Goal: Task Accomplishment & Management: Complete application form

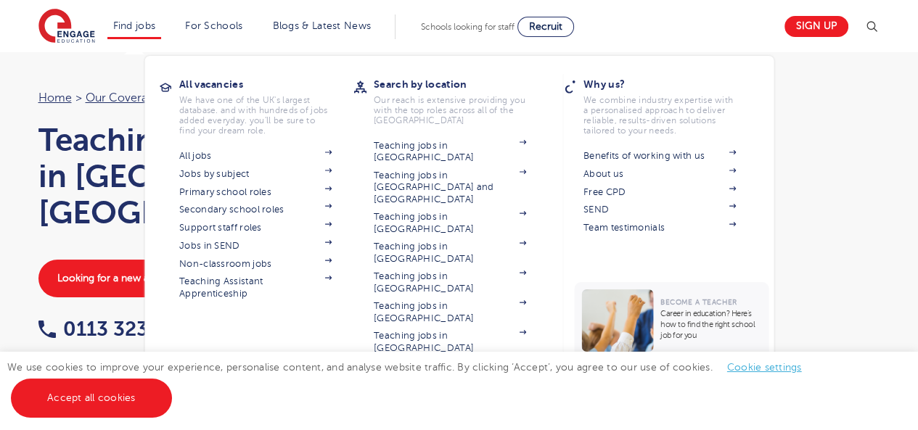
click at [141, 19] on li "Find jobs All vacancies We have one of the UK's largest database. and with hund…" at bounding box center [134, 27] width 54 height 25
click at [242, 153] on link "All jobs" at bounding box center [255, 156] width 152 height 12
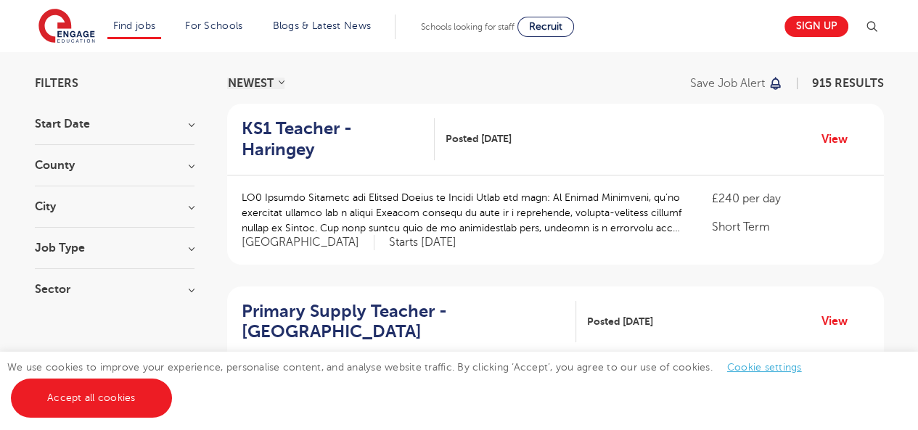
scroll to position [101, 0]
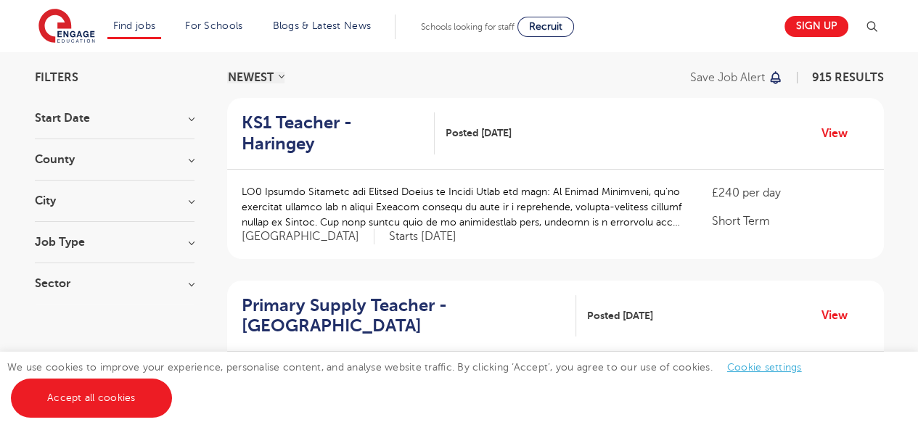
click at [177, 159] on h3 "County" at bounding box center [115, 160] width 160 height 12
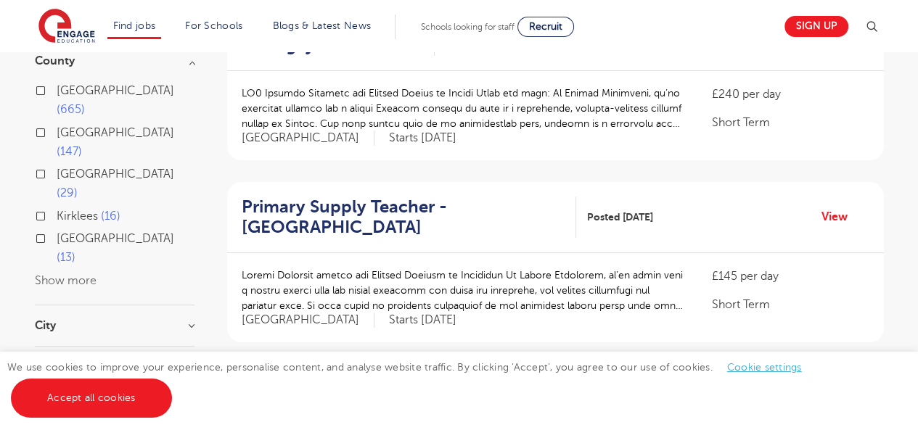
scroll to position [202, 0]
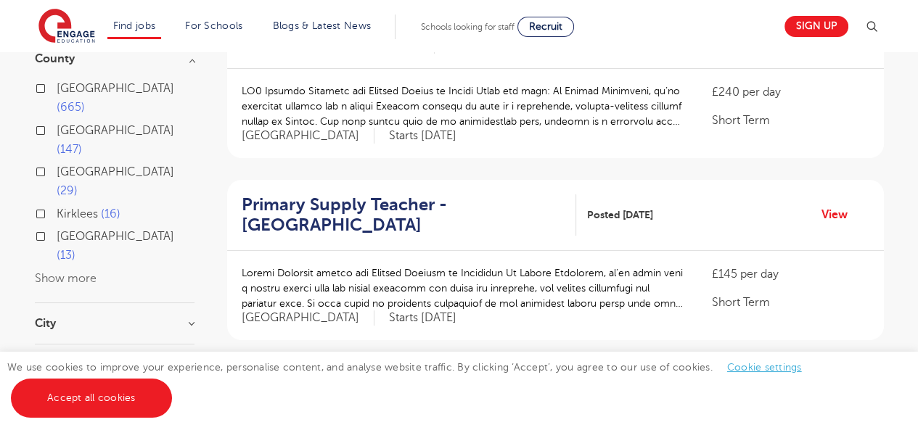
click at [168, 318] on div "City Hounslow 67 Bromley 36 Wandsworth 36 Newham 34 Redbridge 33 Show more" at bounding box center [115, 331] width 160 height 27
click at [183, 318] on h3 "City" at bounding box center [115, 324] width 160 height 12
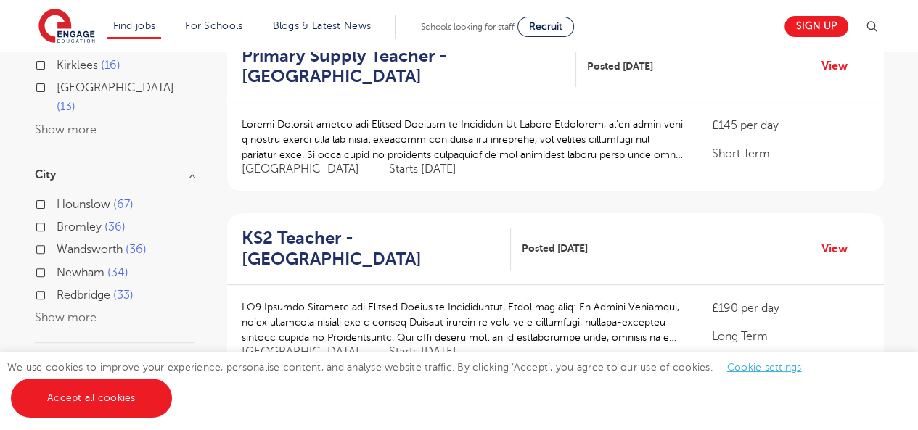
scroll to position [356, 0]
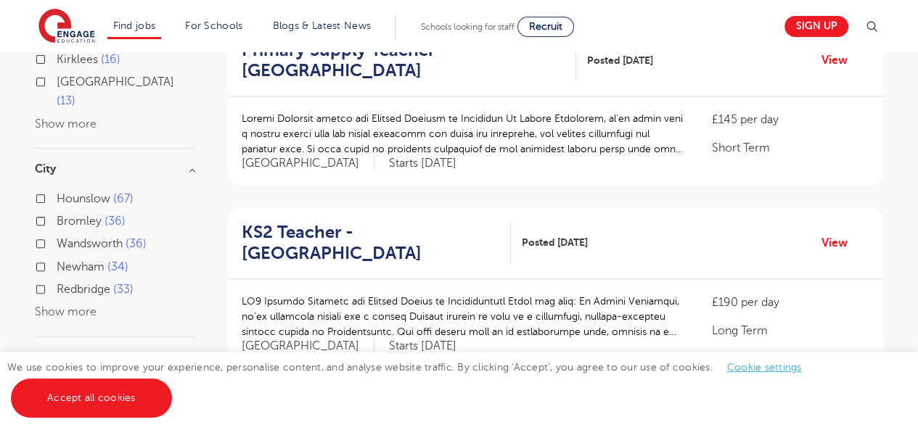
click at [58, 305] on button "Show more" at bounding box center [66, 311] width 62 height 13
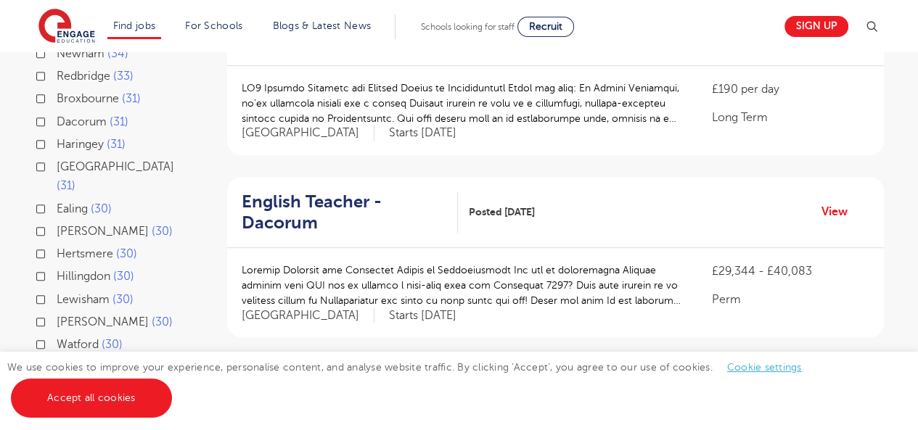
scroll to position [588, 0]
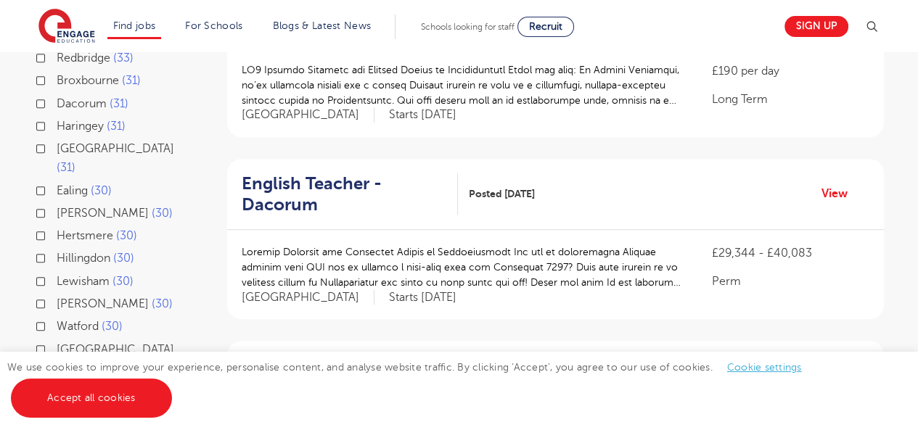
click at [57, 340] on label "Leeds 29" at bounding box center [126, 359] width 138 height 38
click at [57, 343] on input "Leeds 29" at bounding box center [61, 347] width 9 height 9
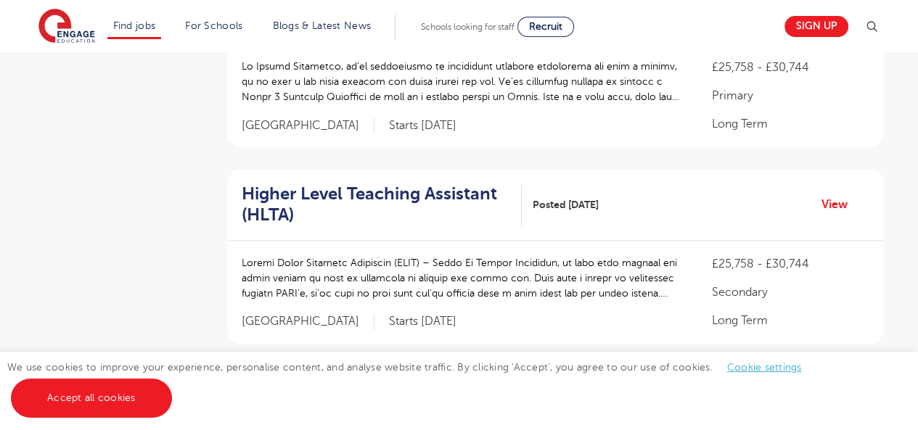
scroll to position [1387, 0]
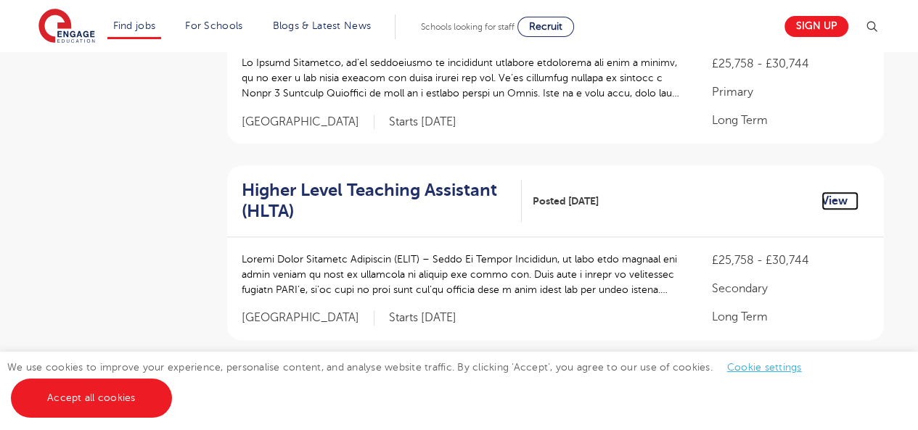
click at [836, 192] on link "View" at bounding box center [839, 201] width 37 height 19
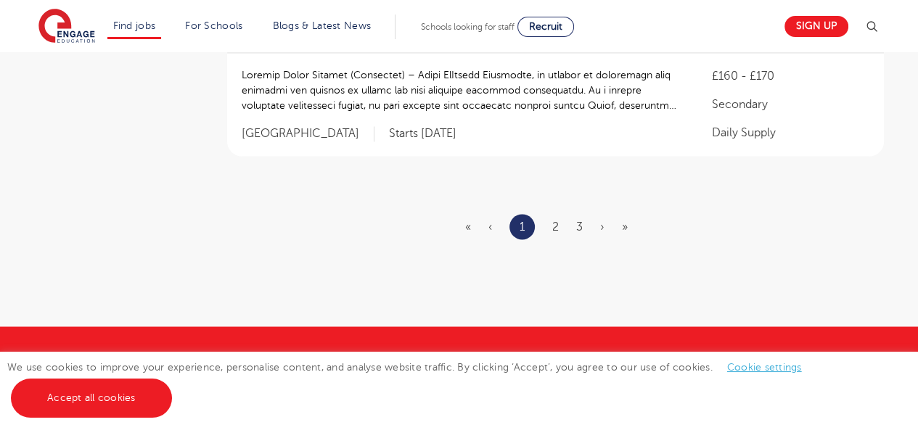
scroll to position [1966, 0]
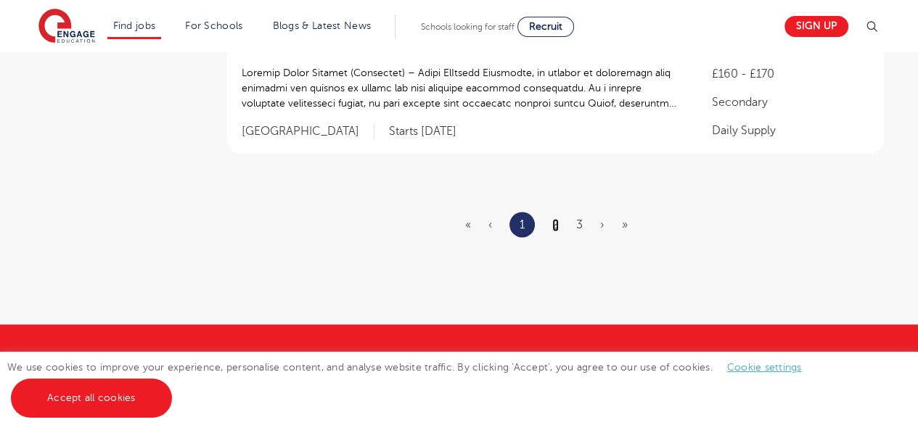
click at [555, 218] on link "2" at bounding box center [555, 224] width 7 height 13
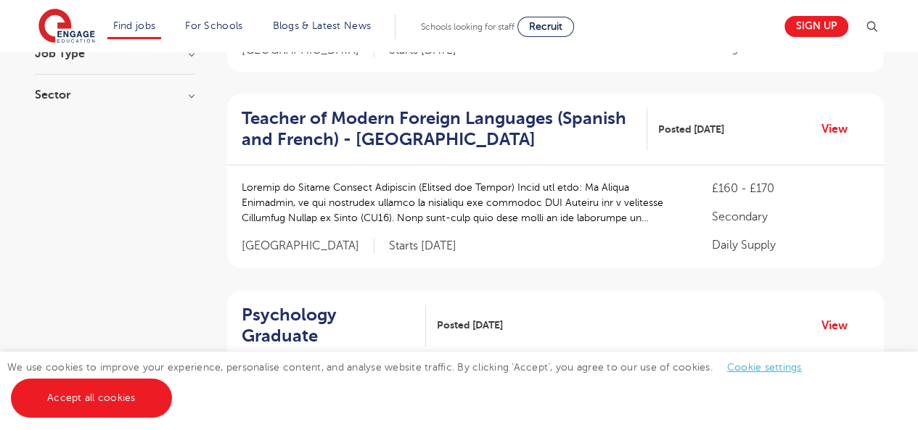
scroll to position [894, 0]
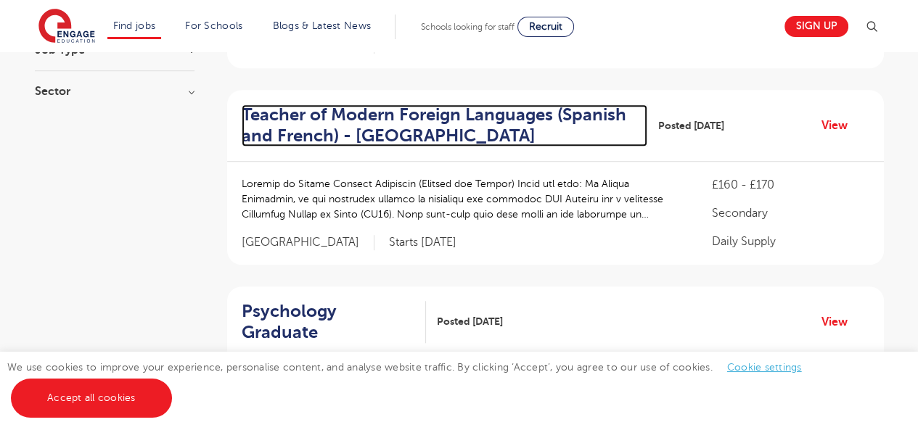
click at [403, 115] on h2 "Teacher of Modern Foreign Languages (Spanish and French) - [GEOGRAPHIC_DATA]" at bounding box center [439, 125] width 394 height 42
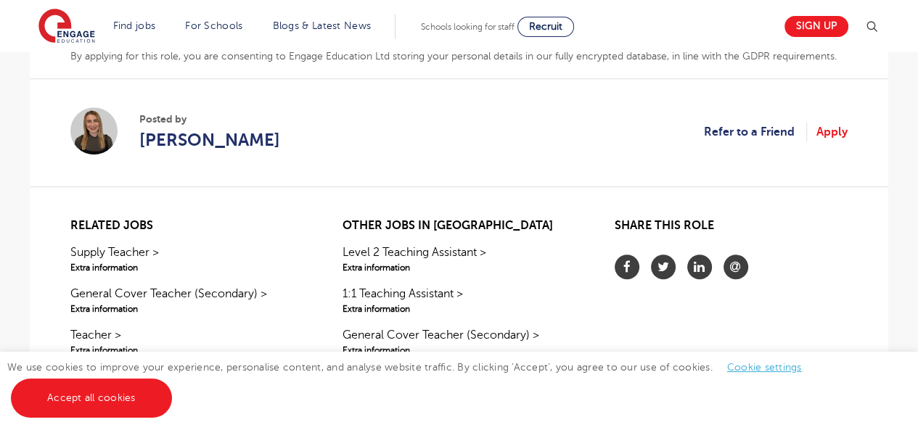
scroll to position [1001, 0]
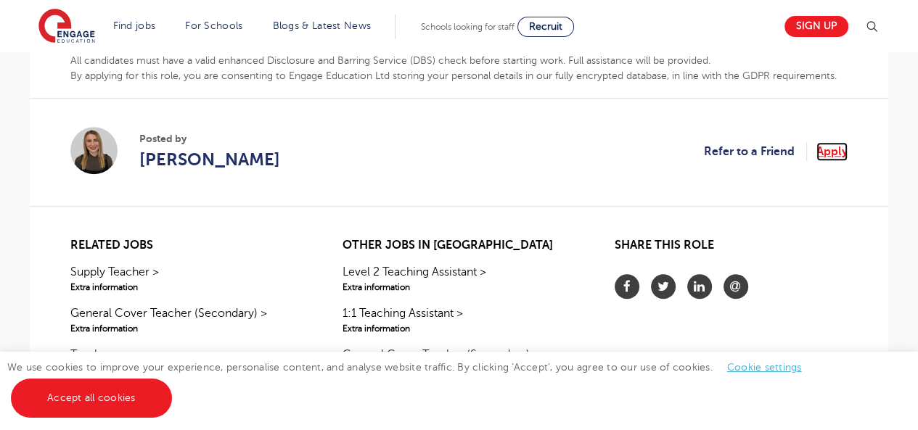
click at [834, 152] on link "Apply" at bounding box center [831, 151] width 31 height 19
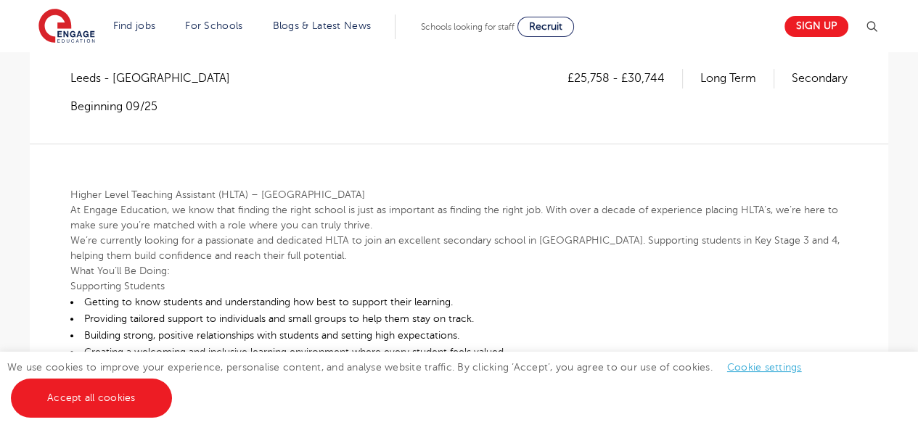
scroll to position [272, 0]
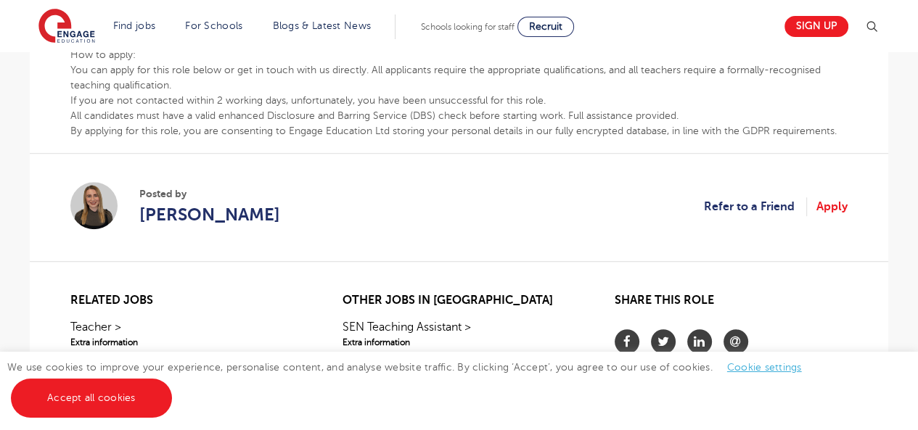
scroll to position [813, 0]
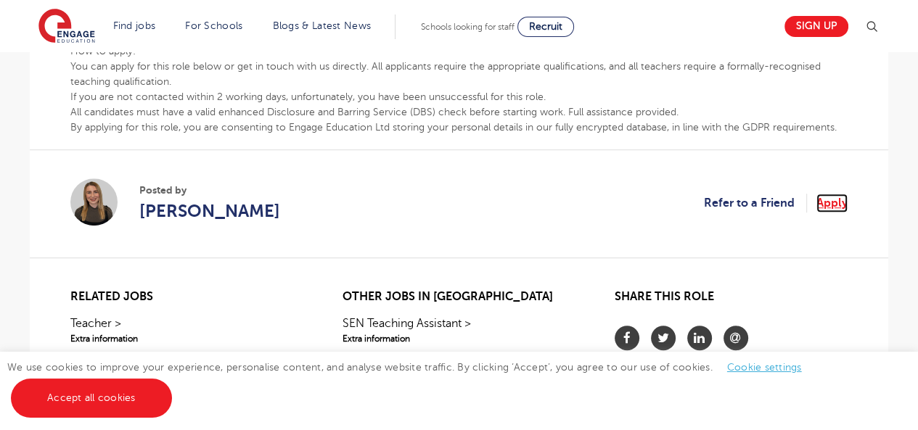
click at [837, 205] on link "Apply" at bounding box center [831, 203] width 31 height 19
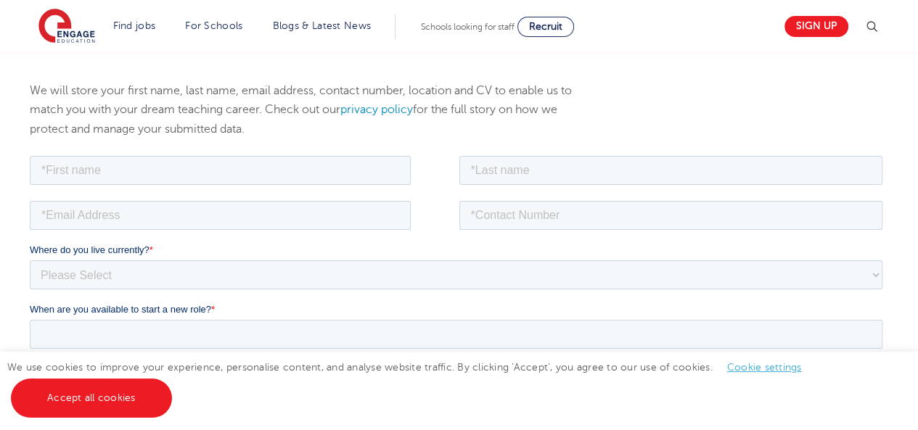
scroll to position [186, 0]
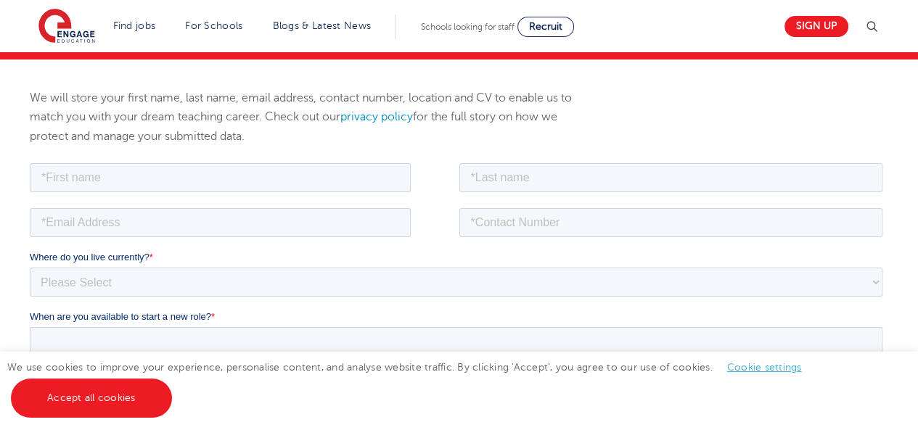
drag, startPoint x: 921, startPoint y: 86, endPoint x: 926, endPoint y: 146, distance: 59.7
click at [126, 176] on input "text" at bounding box center [220, 177] width 381 height 29
type input "Francesca"
click at [483, 176] on input "text" at bounding box center [671, 177] width 424 height 29
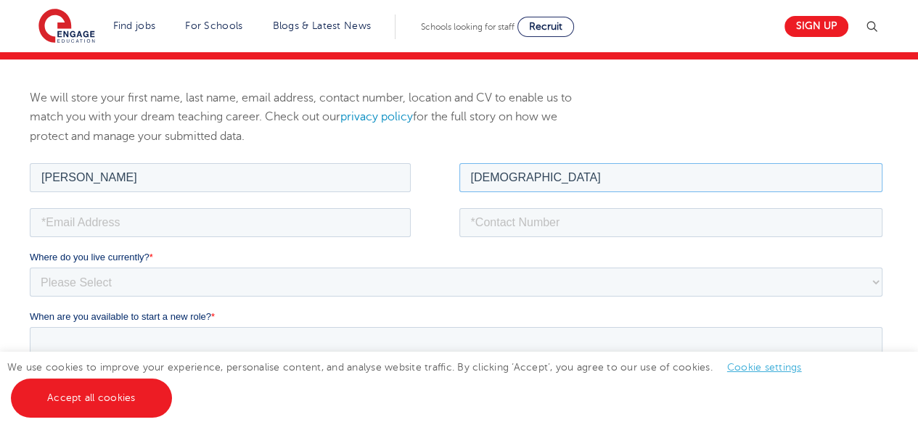
type input "Chism"
click at [273, 231] on input "email" at bounding box center [220, 222] width 381 height 29
type input "francesca.chism@gmail.com"
click at [520, 222] on input "tel" at bounding box center [671, 222] width 424 height 29
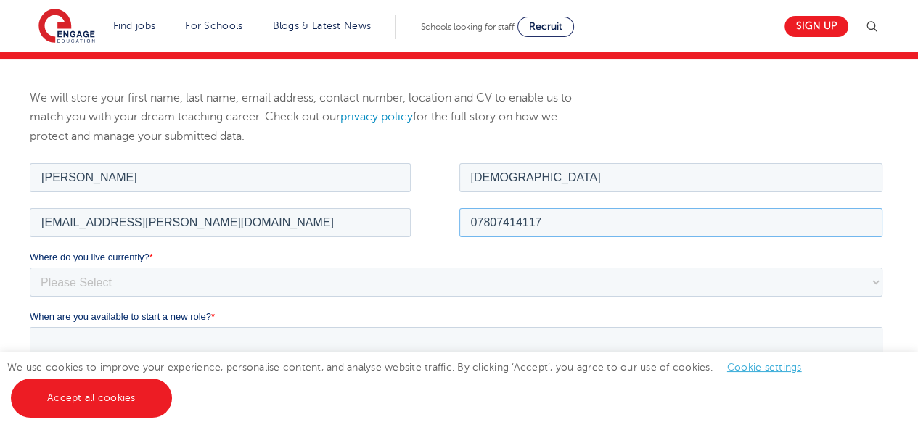
type input "07807414117"
click at [206, 281] on select "Please Select UK Canada Ireland Australia New Zealand Europe USA South Africa J…" at bounding box center [456, 281] width 853 height 29
select select "UK"
click at [30, 267] on select "Please Select UK Canada Ireland Australia New Zealand Europe USA South Africa J…" at bounding box center [456, 281] width 853 height 29
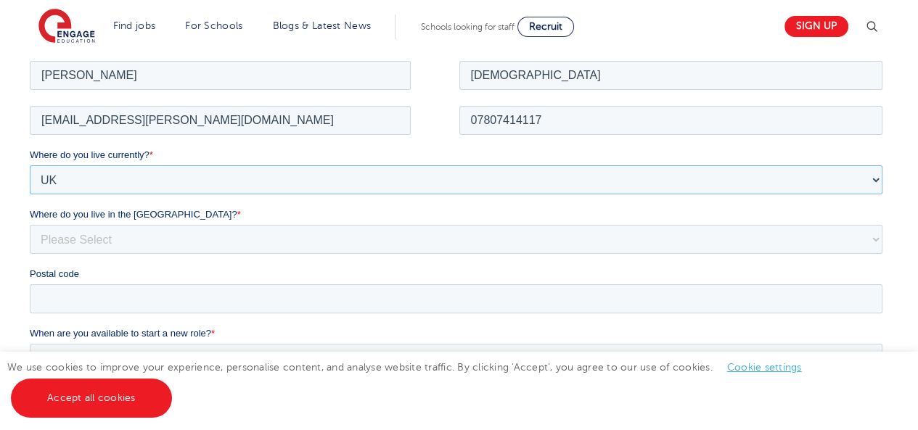
scroll to position [302, 0]
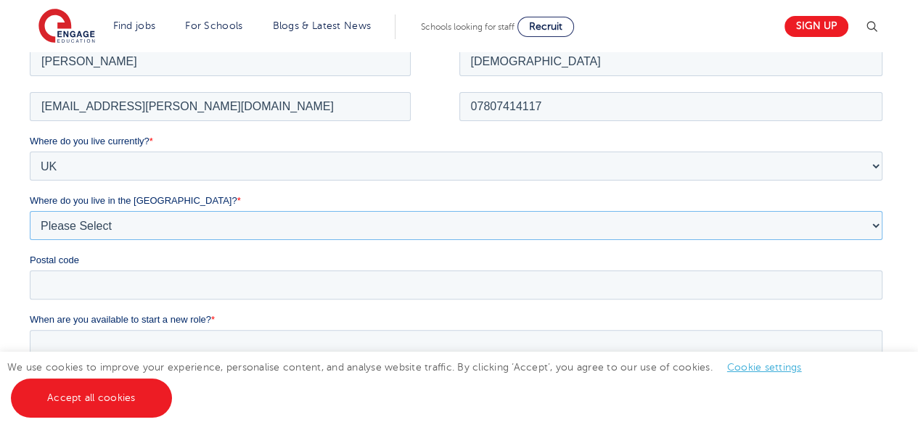
click at [202, 218] on select "Please Select Overseas Barnsley Bedfordshire Berkshire Bournemouth Bracknell Fo…" at bounding box center [456, 224] width 853 height 29
select select "[GEOGRAPHIC_DATA]"
click at [30, 210] on select "Please Select Overseas Barnsley Bedfordshire Berkshire Bournemouth Bracknell Fo…" at bounding box center [456, 224] width 853 height 29
click at [78, 183] on div "Where do you live currently? * Please Select UK Canada Ireland Australia New Ze…" at bounding box center [459, 216] width 858 height 165
click at [79, 293] on input "Postal code" at bounding box center [456, 284] width 853 height 29
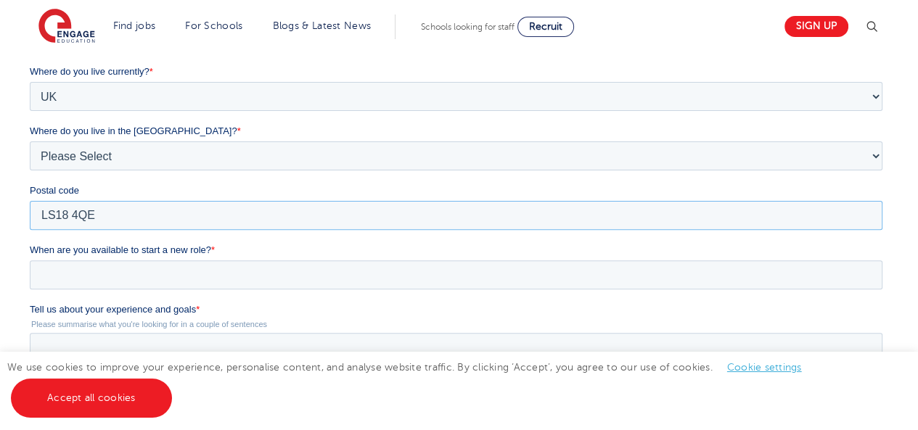
scroll to position [387, 0]
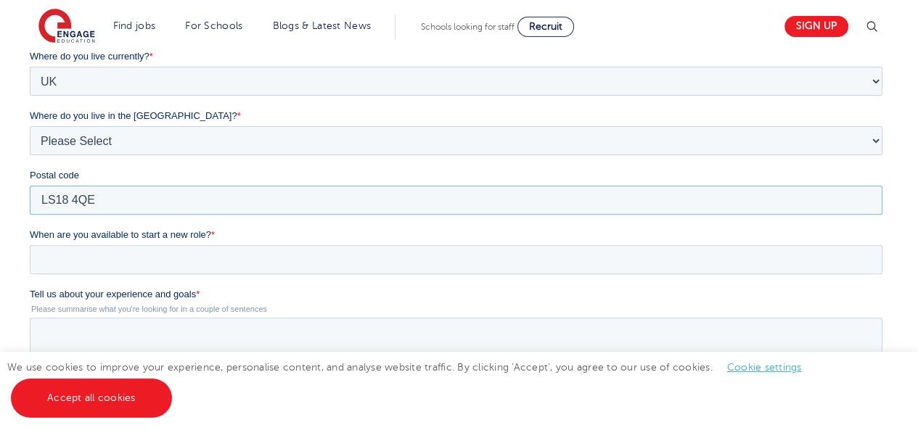
type input "LS18 4QE"
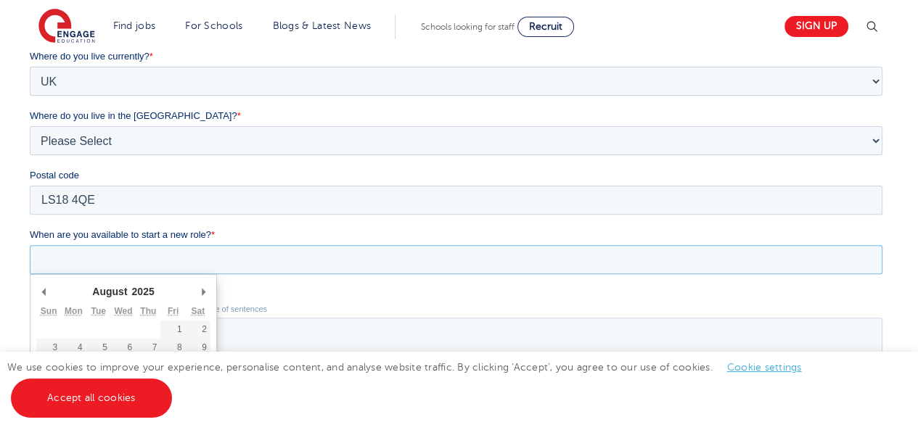
click at [237, 259] on input "When are you available to start a new role? *" at bounding box center [456, 259] width 853 height 29
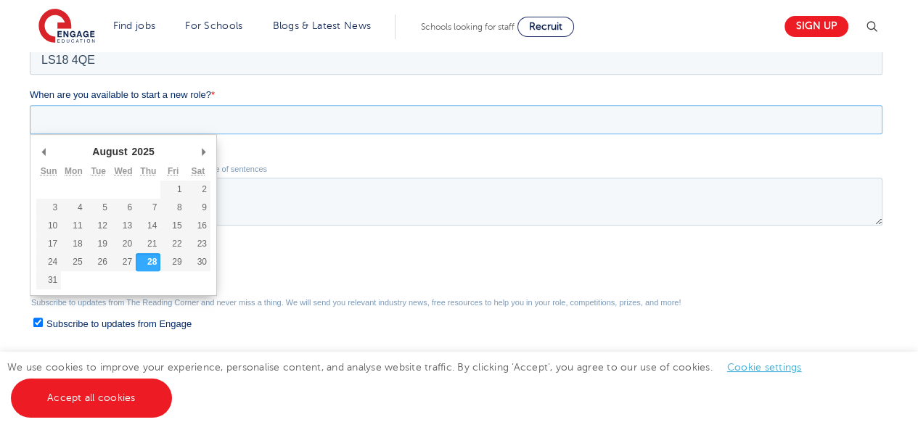
scroll to position [528, 0]
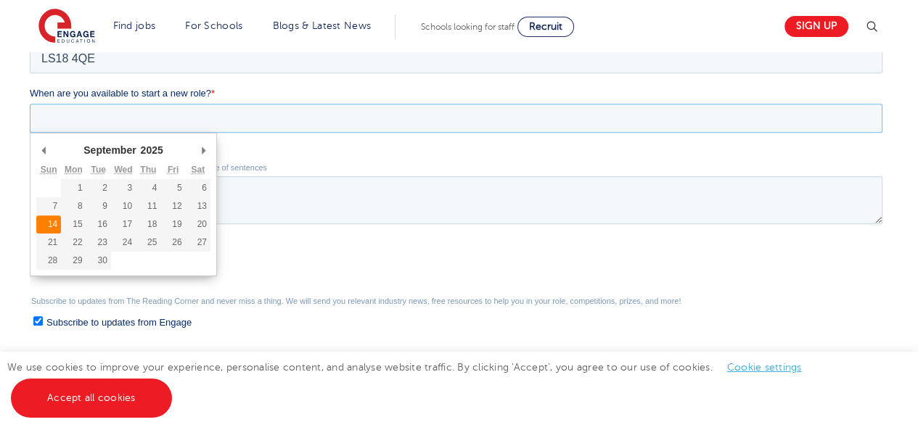
type div "2025-09-14"
type input "2025/09/14"
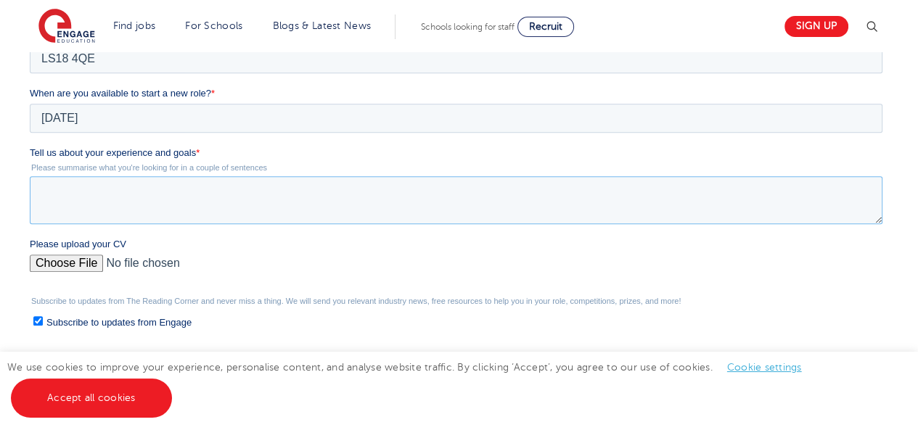
click at [187, 188] on textarea "Tell us about your experience and goals *" at bounding box center [456, 200] width 853 height 48
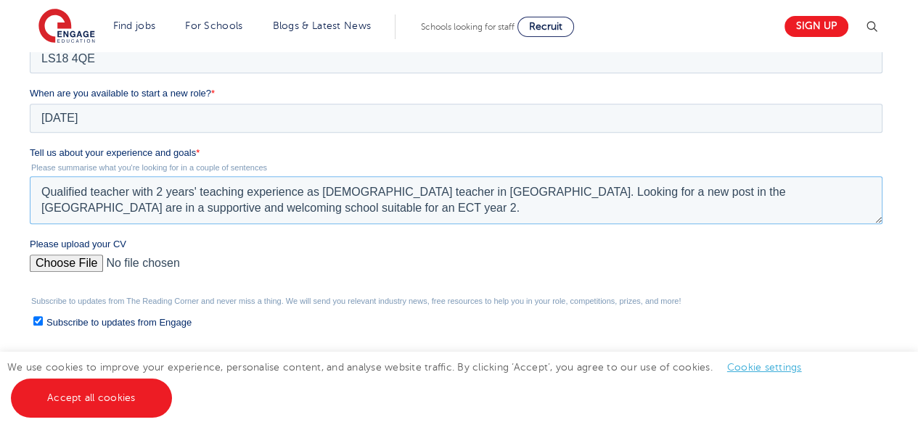
click at [149, 210] on textarea "Qualified teacher with 2 years' teaching experience as French teacher in Hull. …" at bounding box center [456, 200] width 853 height 48
click at [192, 215] on textarea "Qualified teacher with 2 years' teaching experience as French teacher in Hull. …" at bounding box center [456, 200] width 853 height 48
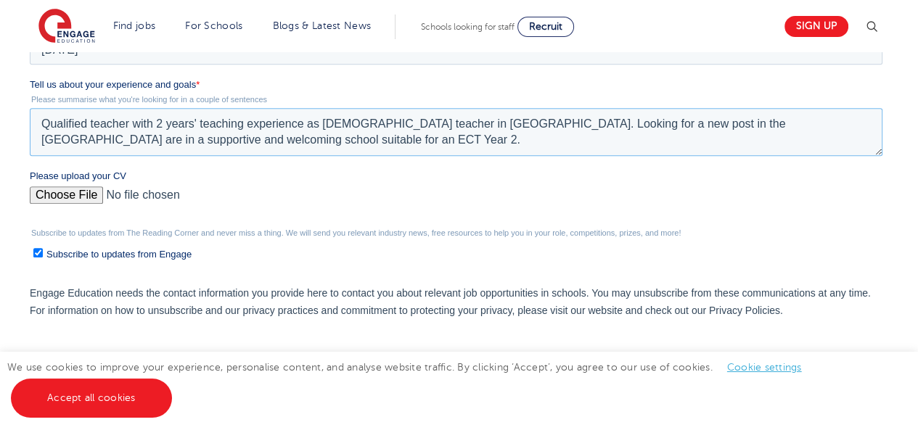
scroll to position [599, 0]
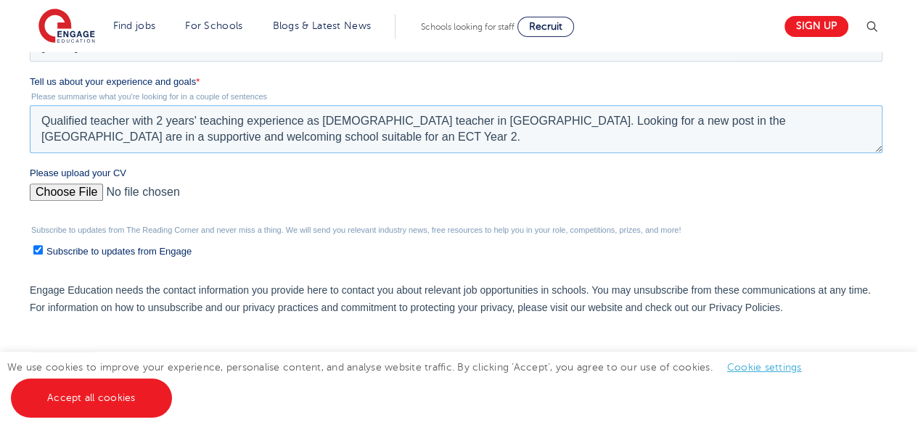
type textarea "Qualified teacher with 2 years' teaching experience as French teacher in Hull. …"
click at [63, 192] on input "Please upload your CV" at bounding box center [456, 198] width 853 height 29
type input "C:\fakepath\CV Francesca Chism.docx"
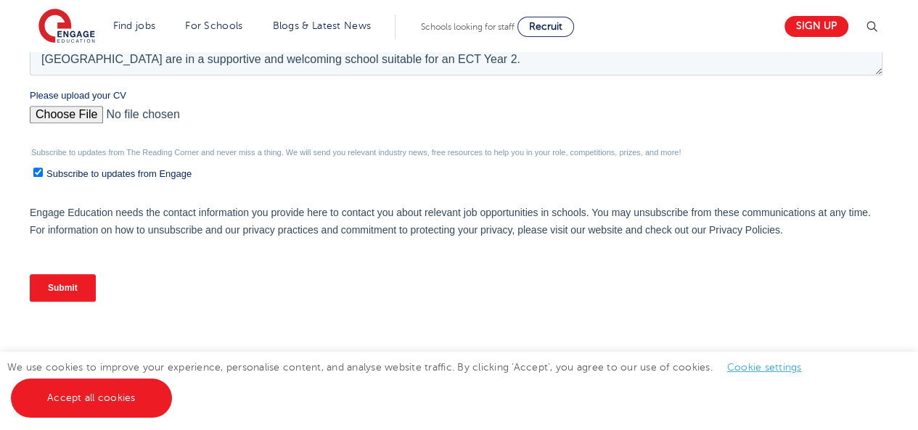
scroll to position [695, 0]
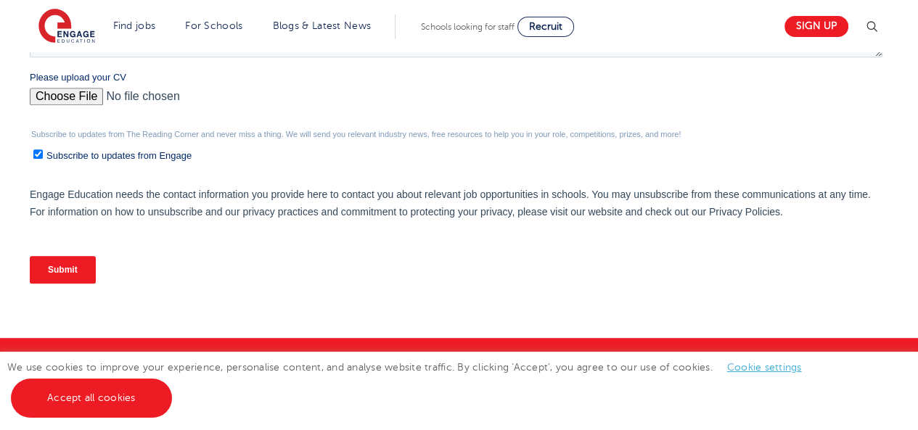
click at [67, 271] on input "Submit" at bounding box center [63, 270] width 66 height 28
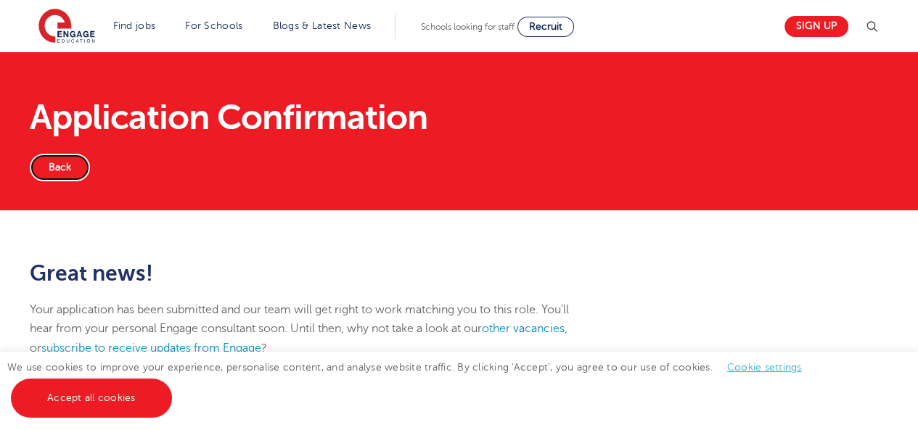
click at [66, 165] on link "Back" at bounding box center [60, 168] width 60 height 28
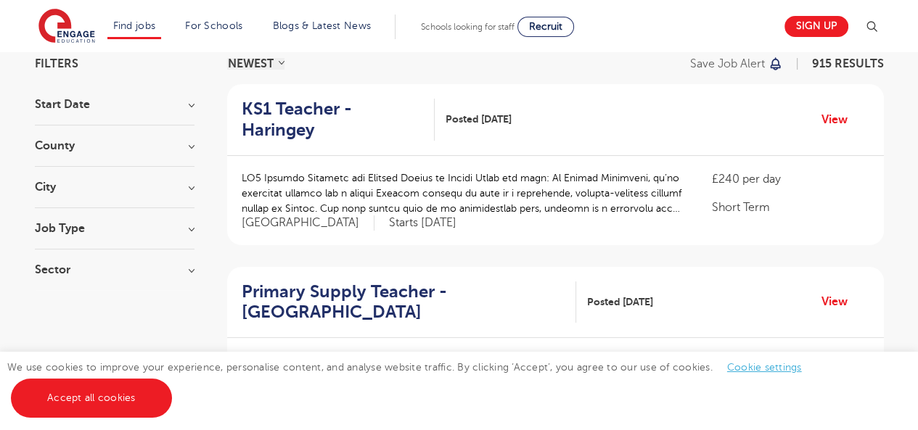
scroll to position [104, 0]
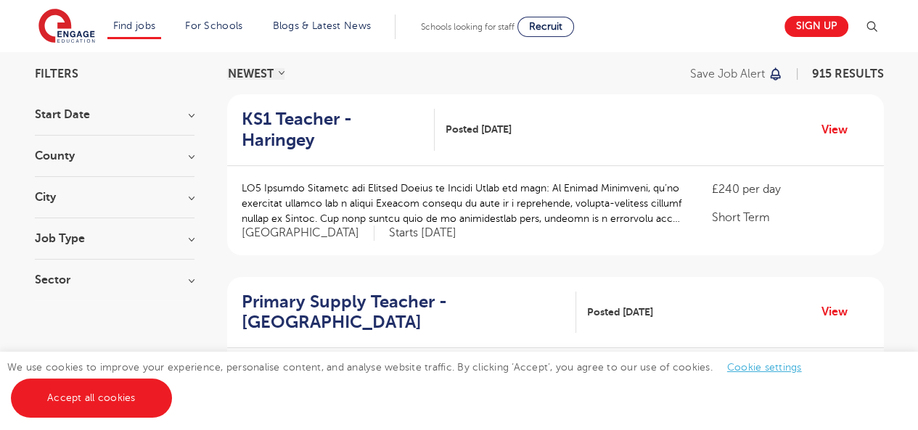
click at [73, 200] on h3 "City" at bounding box center [115, 198] width 160 height 12
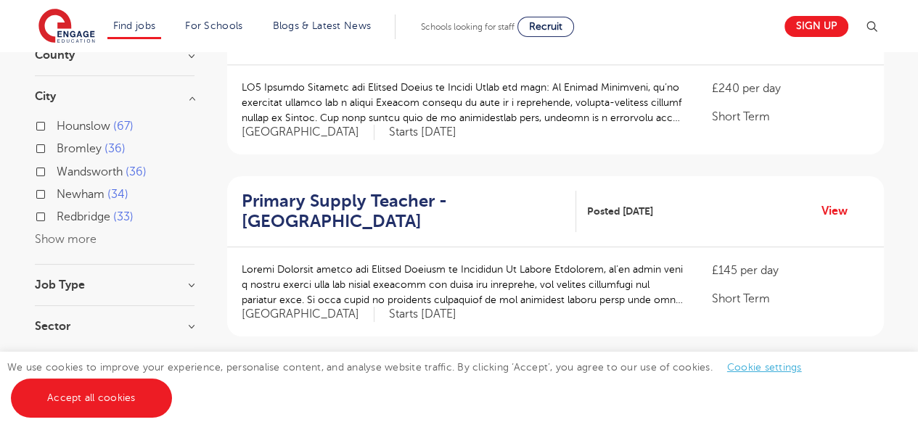
scroll to position [212, 0]
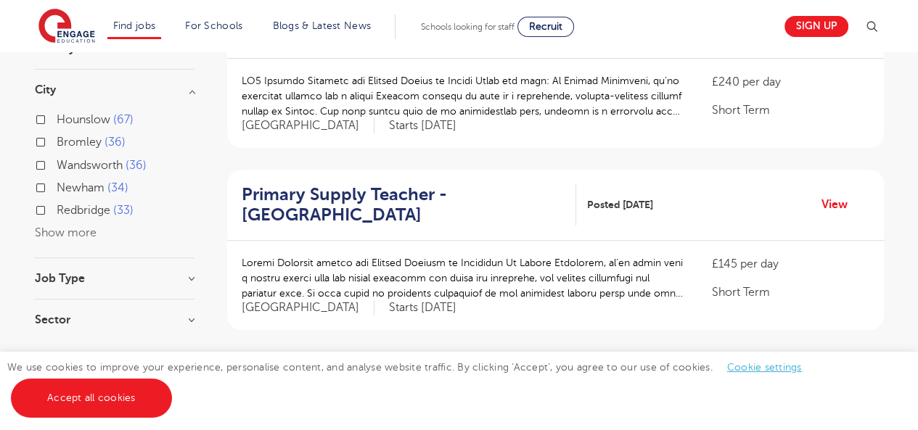
click at [73, 230] on button "Show more" at bounding box center [66, 232] width 62 height 13
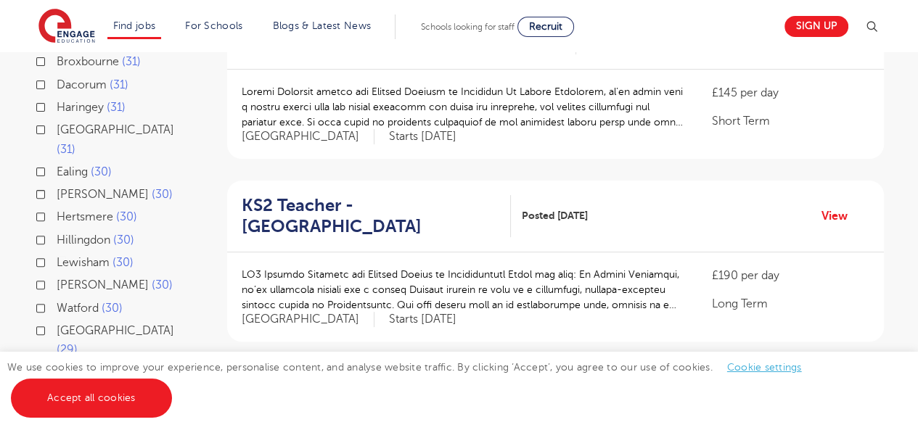
scroll to position [415, 0]
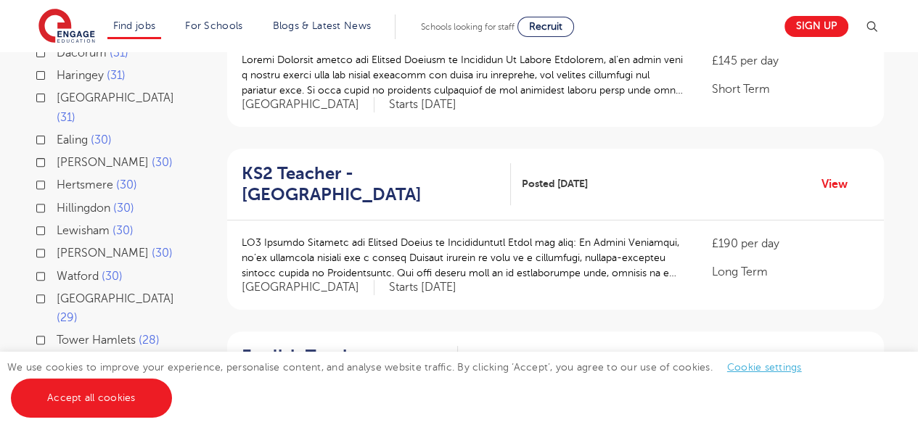
click at [57, 289] on label "Leeds 29" at bounding box center [126, 308] width 138 height 38
click at [57, 292] on input "Leeds 29" at bounding box center [61, 296] width 9 height 9
checkbox input "true"
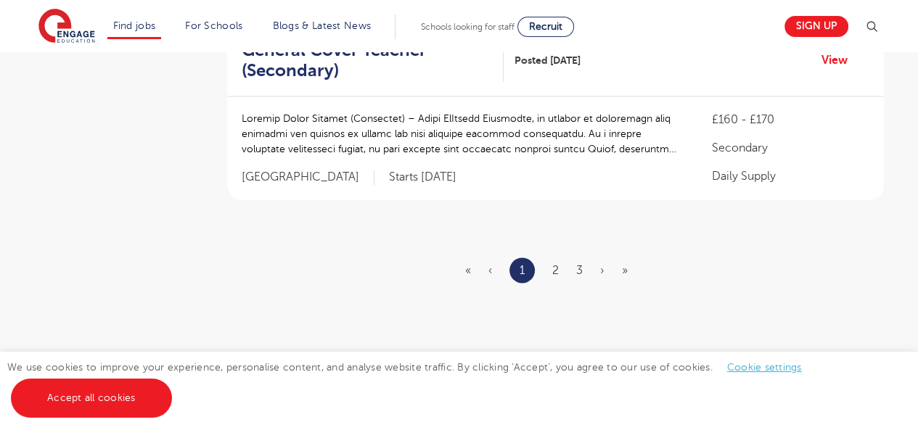
scroll to position [1905, 0]
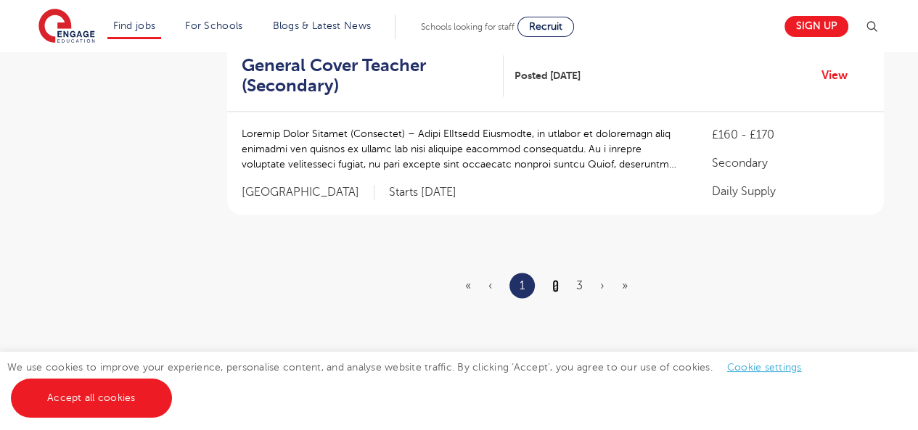
click at [559, 279] on link "2" at bounding box center [555, 285] width 7 height 13
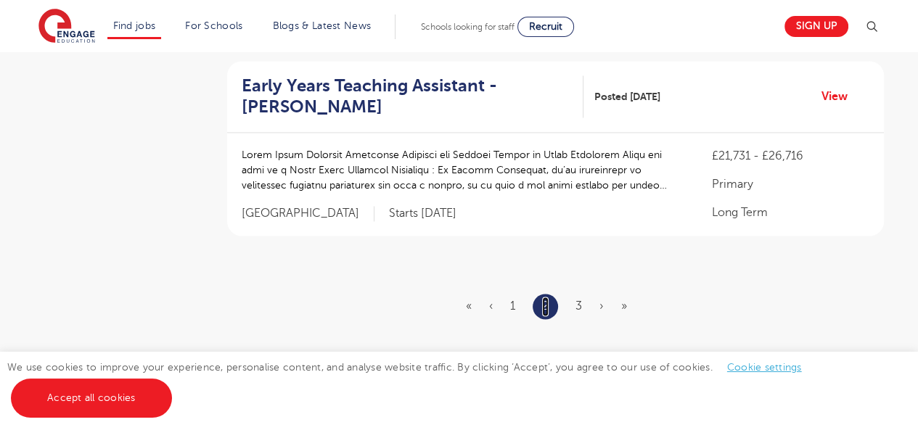
scroll to position [0, 0]
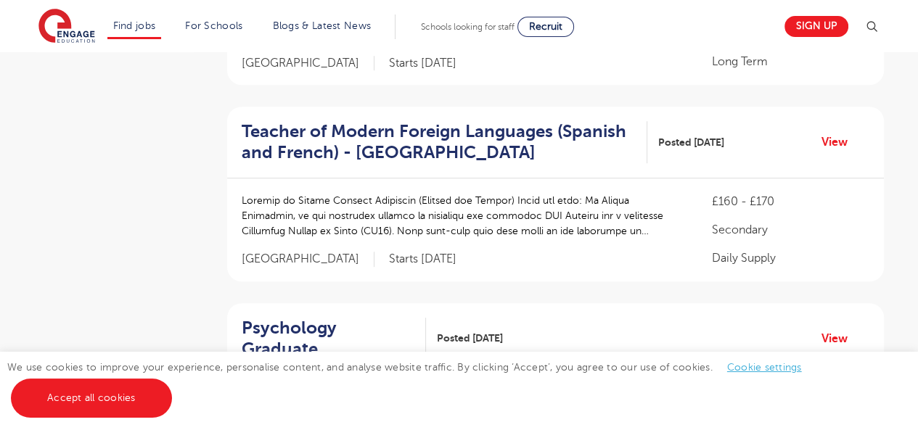
scroll to position [879, 0]
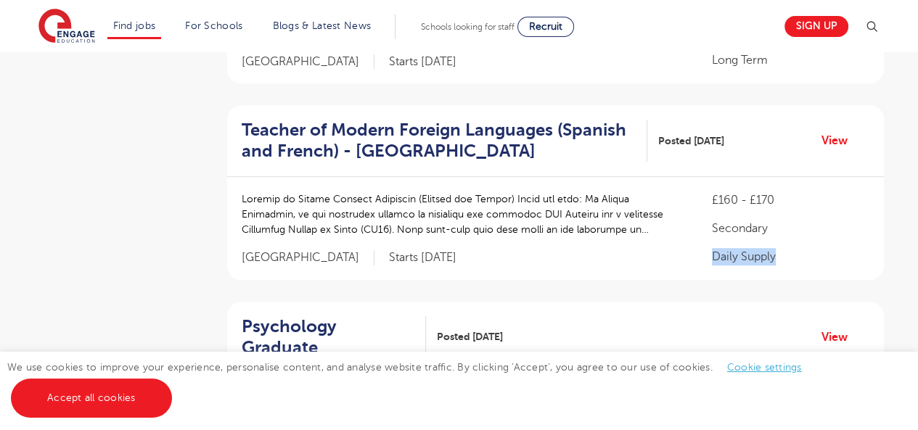
drag, startPoint x: 707, startPoint y: 262, endPoint x: 805, endPoint y: 263, distance: 98.0
click at [805, 263] on div "£160 - £170 Secondary Daily Supply [GEOGRAPHIC_DATA] Starts [DATE]" at bounding box center [555, 228] width 657 height 103
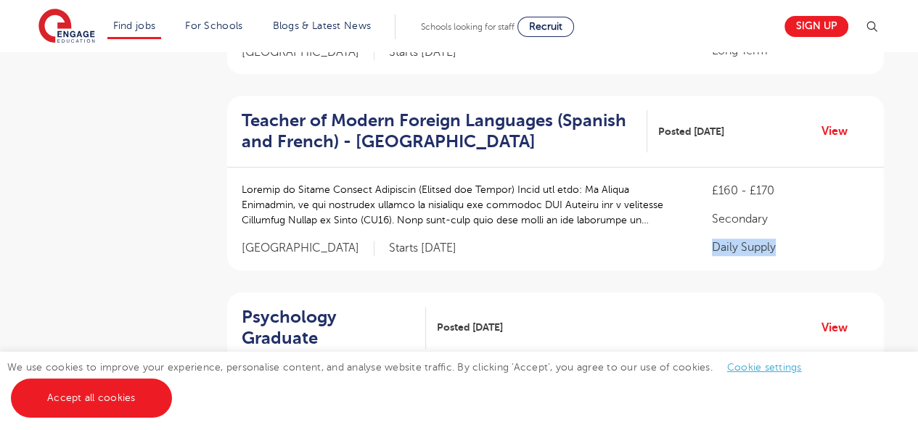
scroll to position [887, 0]
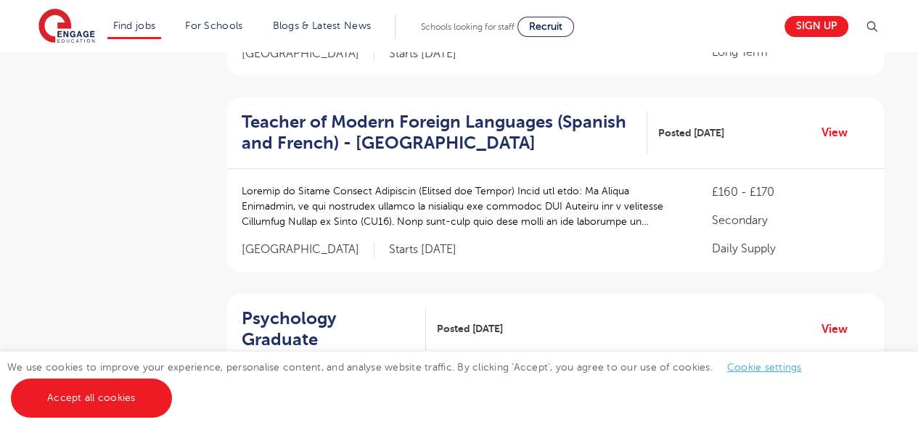
click at [897, 178] on div "Filters Start Date [DATE] [DATE] Show more County [GEOGRAPHIC_DATA] 29 Show mor…" at bounding box center [459, 340] width 918 height 2167
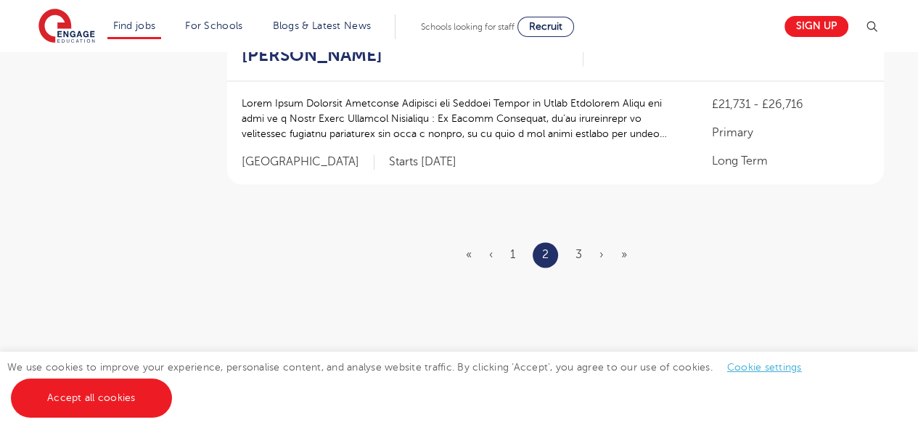
scroll to position [1960, 0]
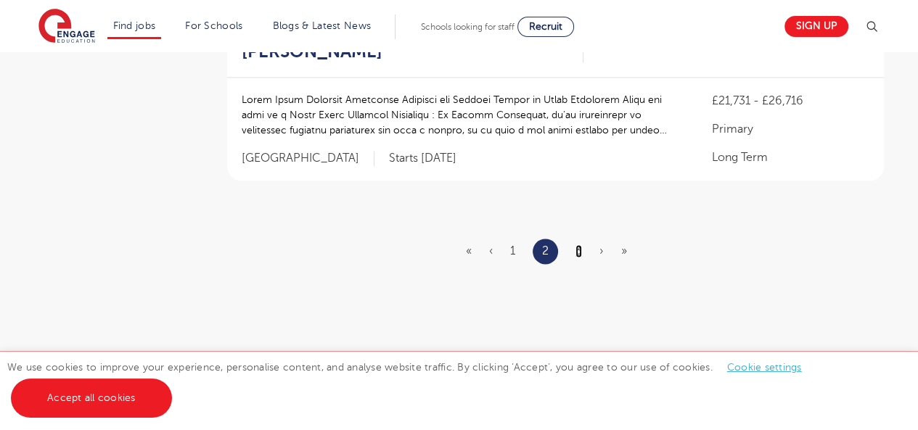
click at [575, 245] on link "3" at bounding box center [578, 251] width 7 height 13
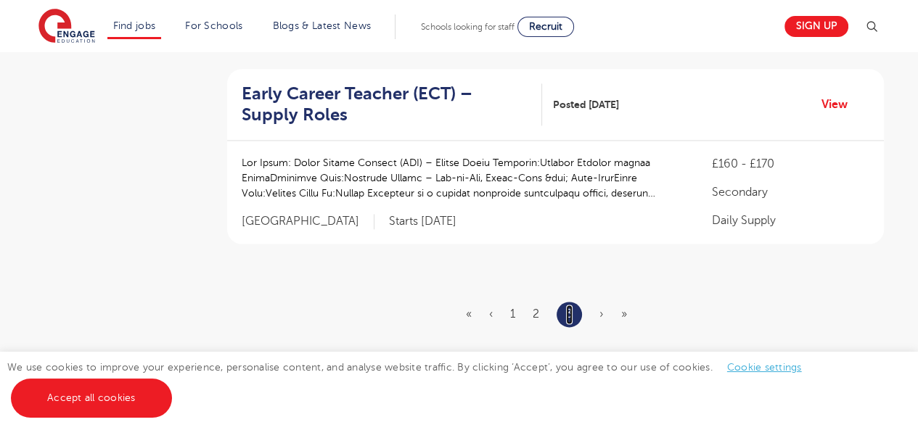
scroll to position [1639, 0]
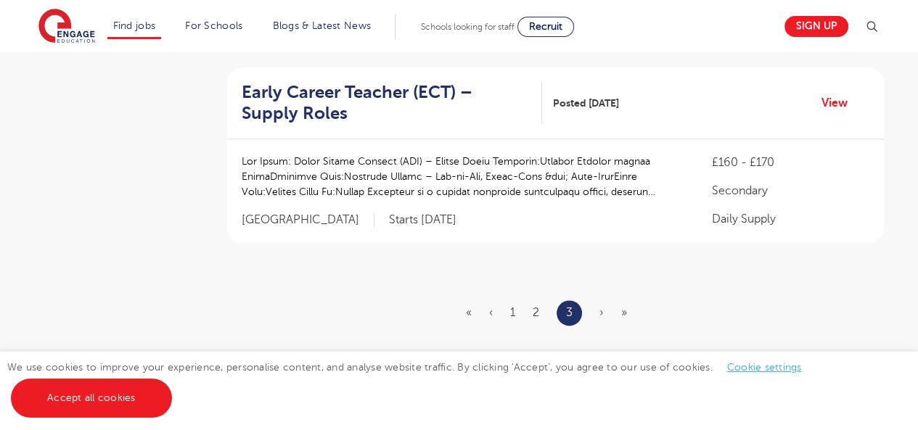
click at [602, 306] on span "›" at bounding box center [601, 312] width 4 height 13
click at [601, 306] on span "›" at bounding box center [601, 312] width 4 height 13
